Goal: Information Seeking & Learning: Understand process/instructions

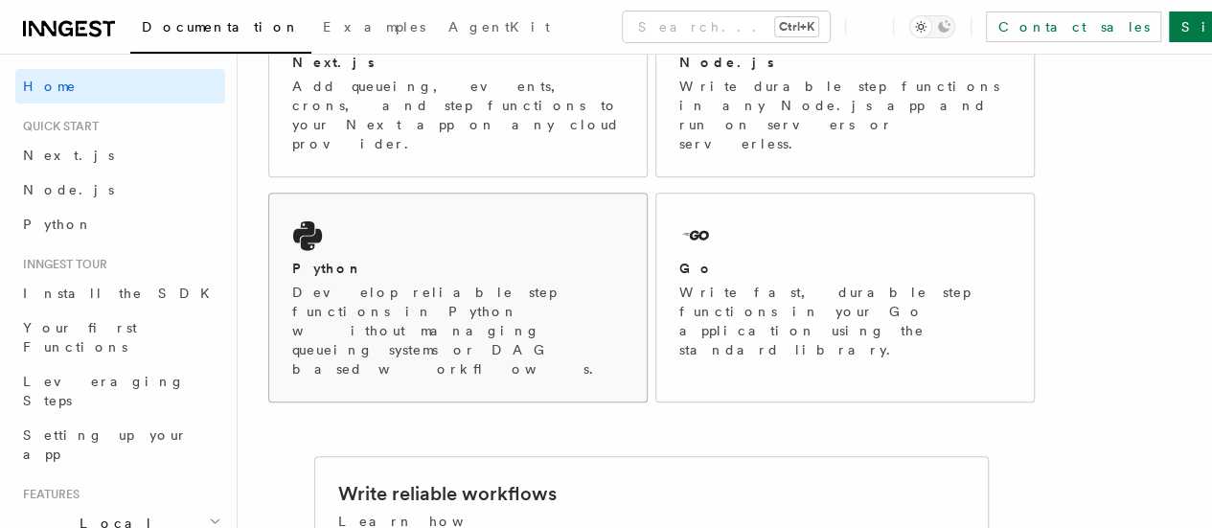
click at [464, 260] on div "Python" at bounding box center [457, 269] width 331 height 20
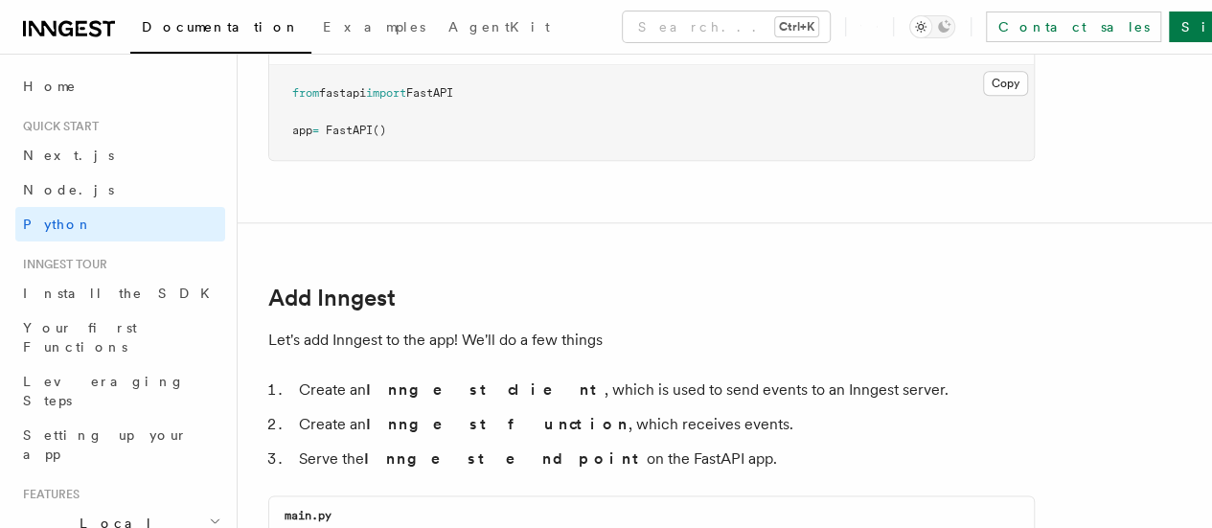
scroll to position [934, 0]
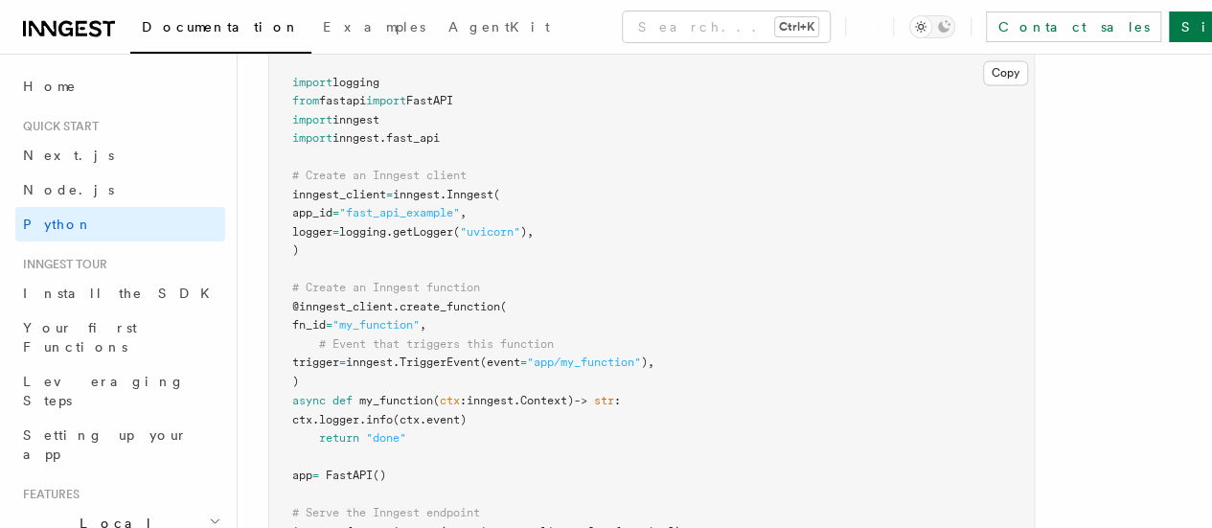
scroll to position [1422, 0]
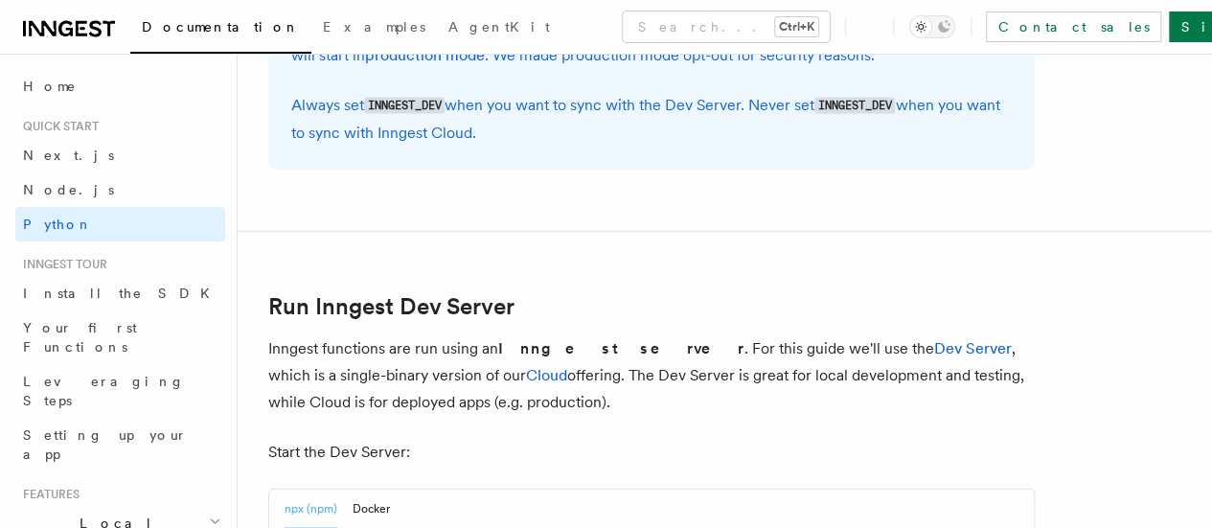
click at [519, 355] on p "Inngest functions are run using an Inngest server . For this guide we'll use th…" at bounding box center [651, 375] width 766 height 80
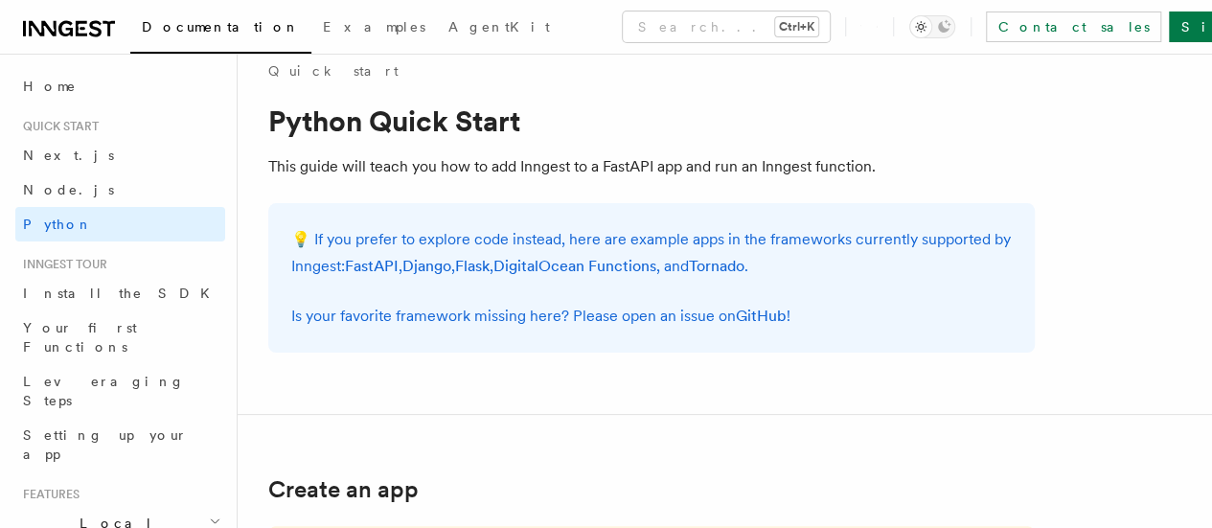
scroll to position [0, 0]
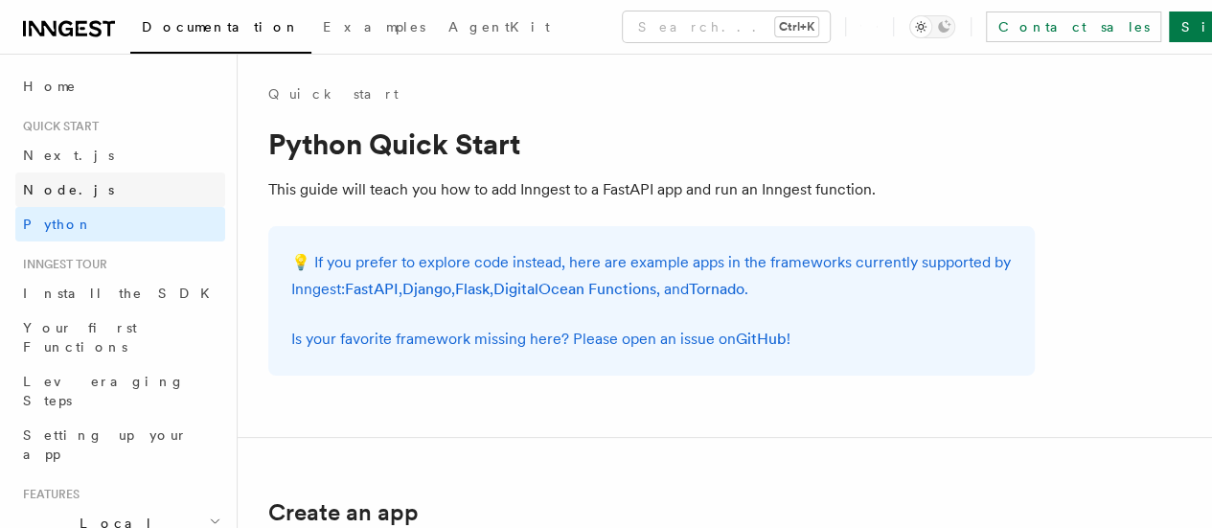
click at [61, 191] on span "Node.js" at bounding box center [68, 189] width 91 height 15
click at [55, 15] on link at bounding box center [69, 26] width 92 height 27
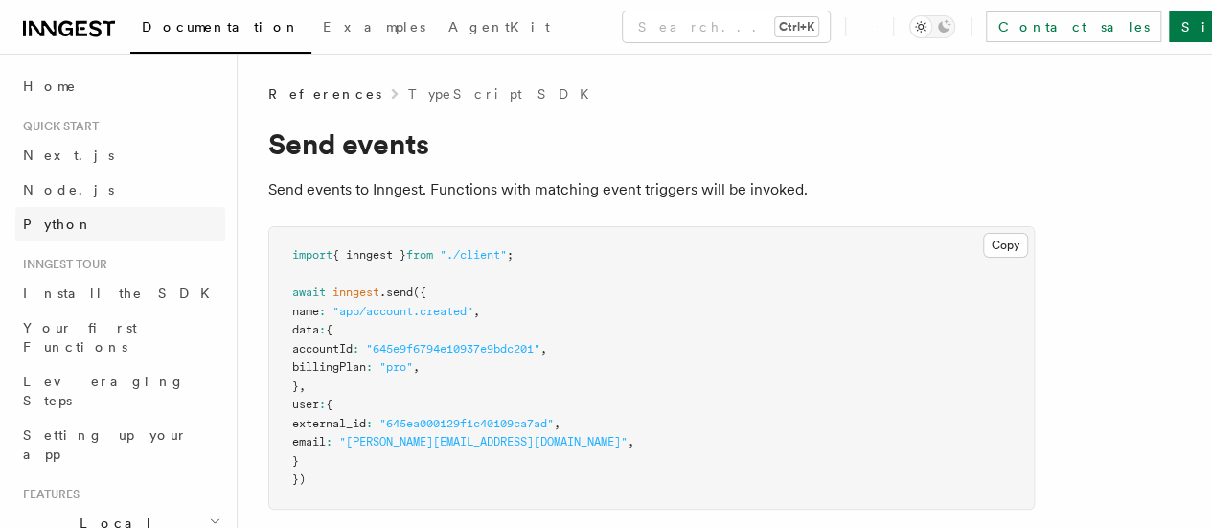
click at [56, 215] on span "Python" at bounding box center [58, 224] width 70 height 19
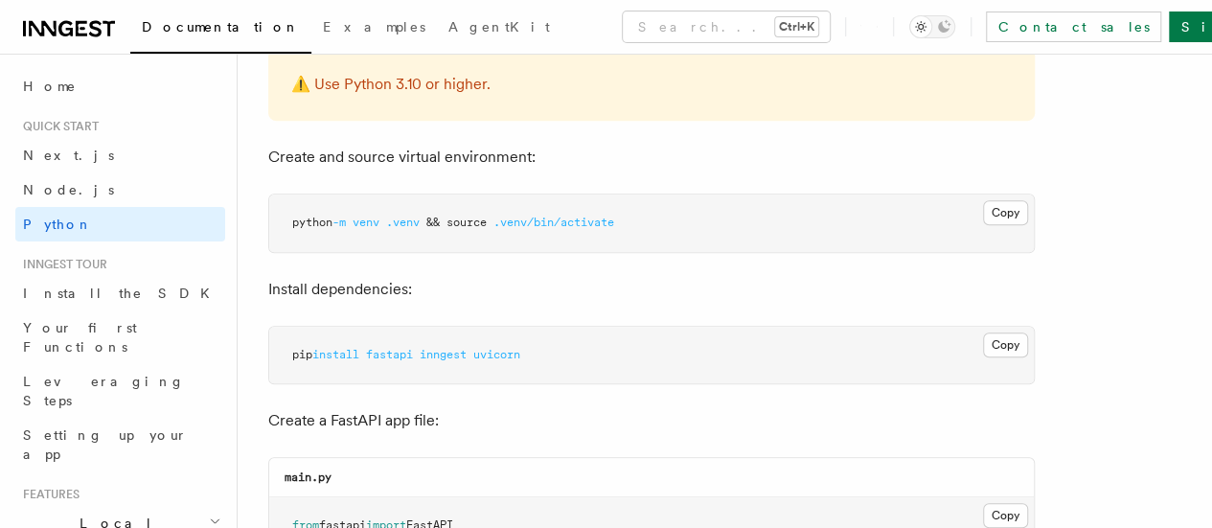
scroll to position [508, 0]
